Goal: Task Accomplishment & Management: Use online tool/utility

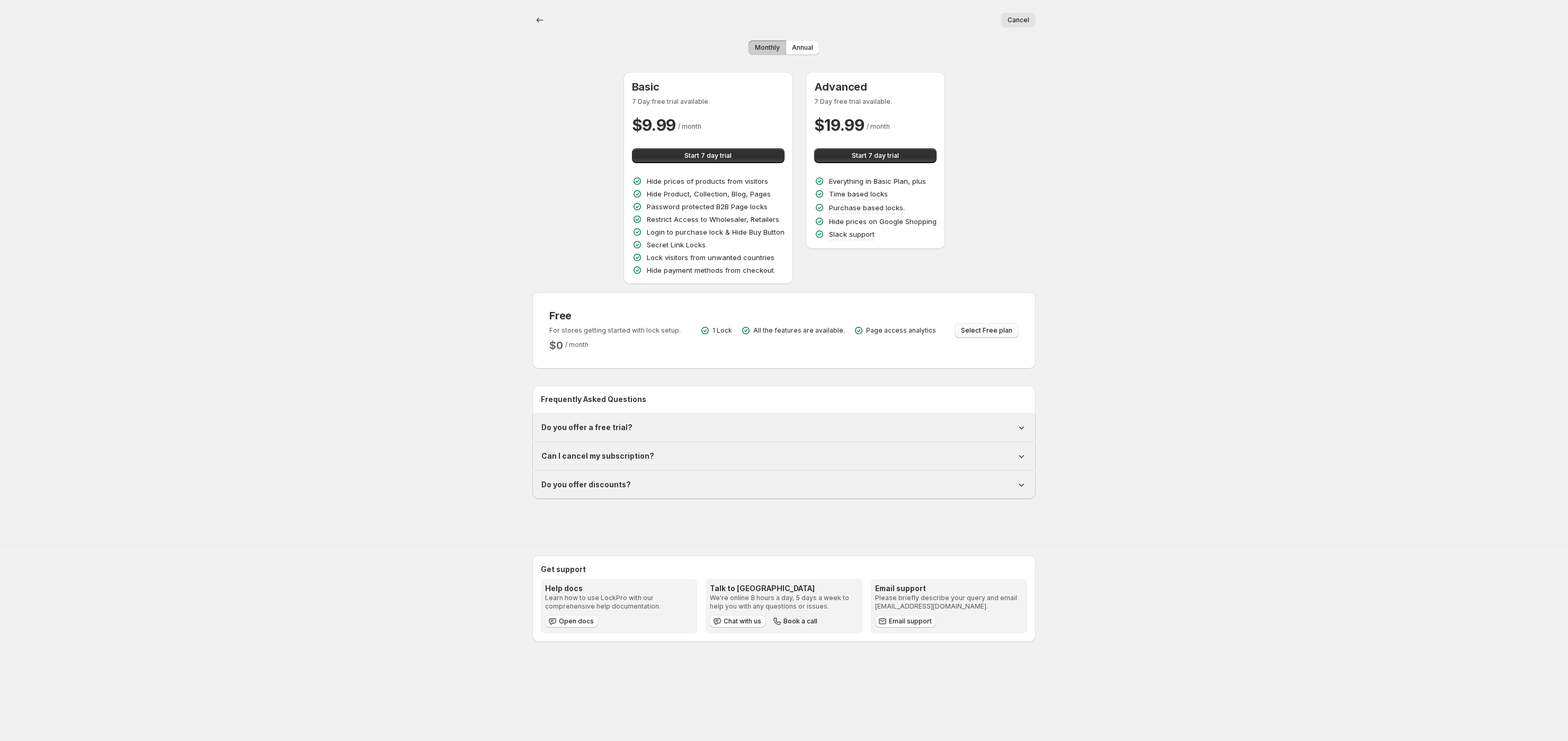
click at [995, 334] on span "Select Free plan" at bounding box center [986, 331] width 51 height 9
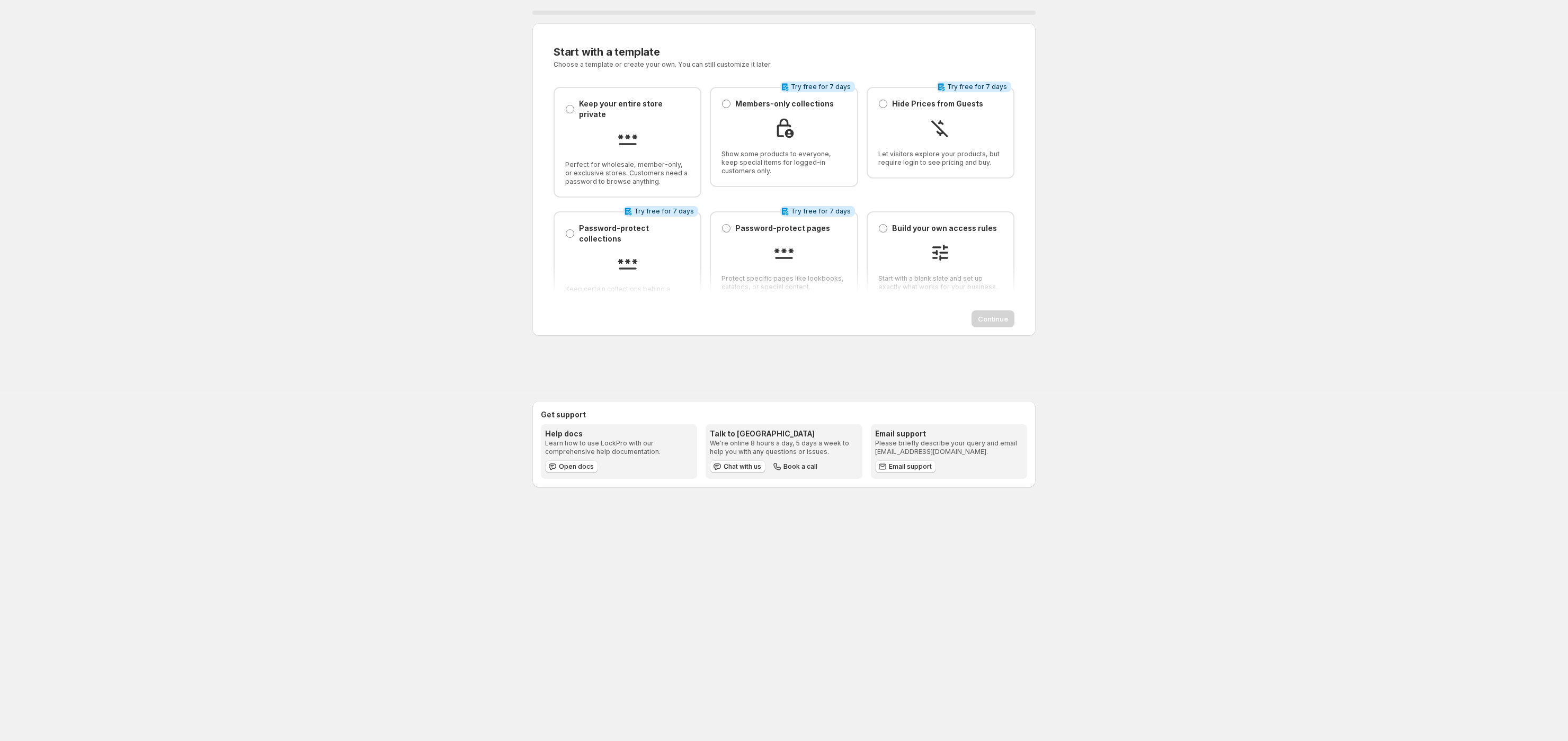
click at [344, 237] on div "0 % Start with a template. This page is ready Start with a template Choose a te…" at bounding box center [784, 182] width 1568 height 363
click at [1270, 214] on div "0 % Start with a template. This page is ready Start with a template Choose a te…" at bounding box center [784, 182] width 1568 height 363
click at [320, 277] on div "0 % Start with a template. This page is ready Start with a template Choose a te…" at bounding box center [784, 182] width 1568 height 363
